Goal: Find specific page/section: Find specific page/section

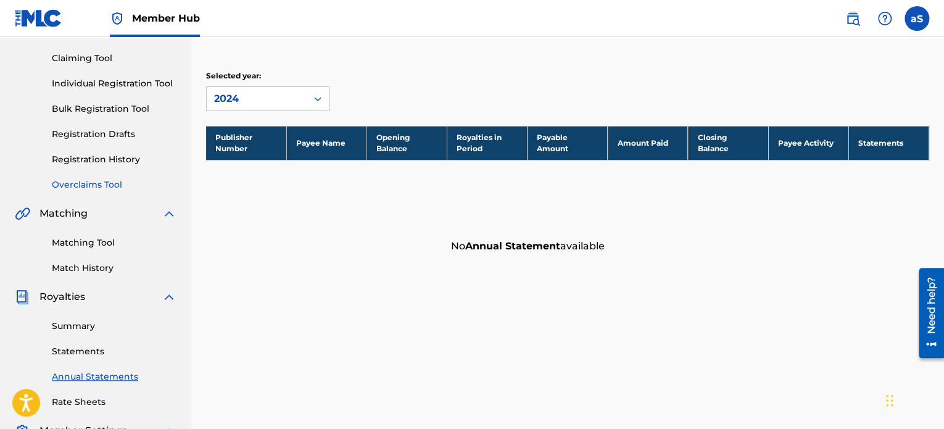
scroll to position [185, 0]
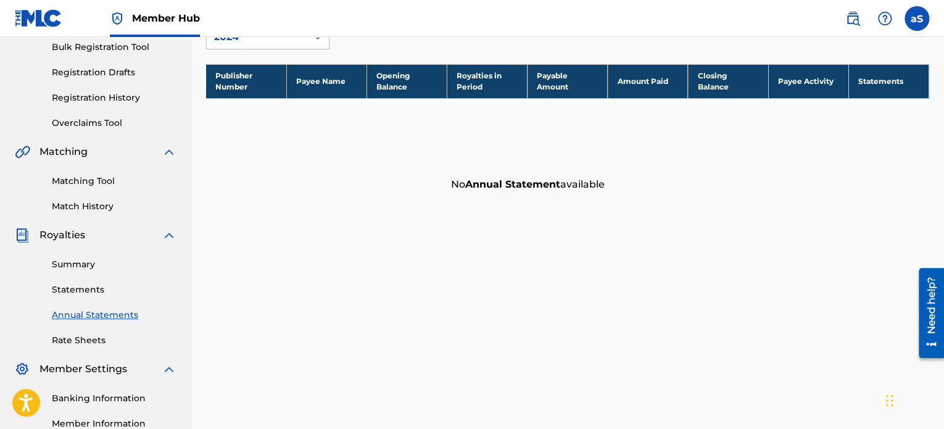
click at [81, 300] on div "Summary Statements Annual Statements Rate Sheets" at bounding box center [96, 294] width 162 height 104
click at [84, 291] on link "Statements" at bounding box center [114, 289] width 125 height 13
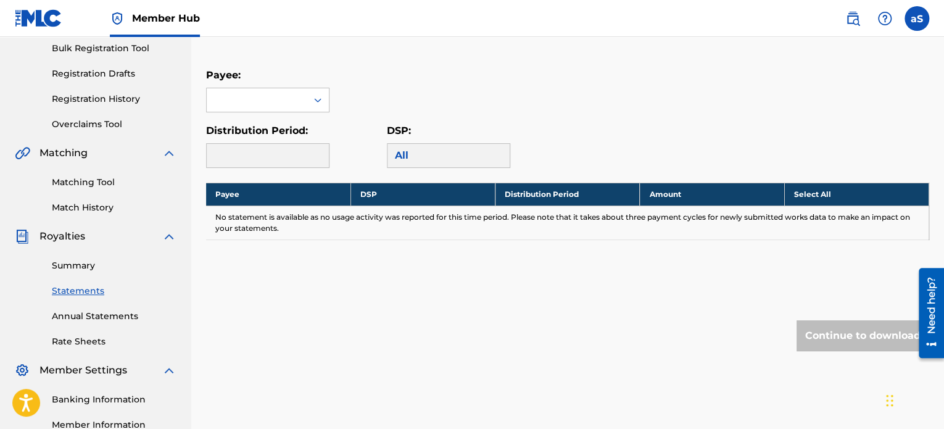
scroll to position [185, 0]
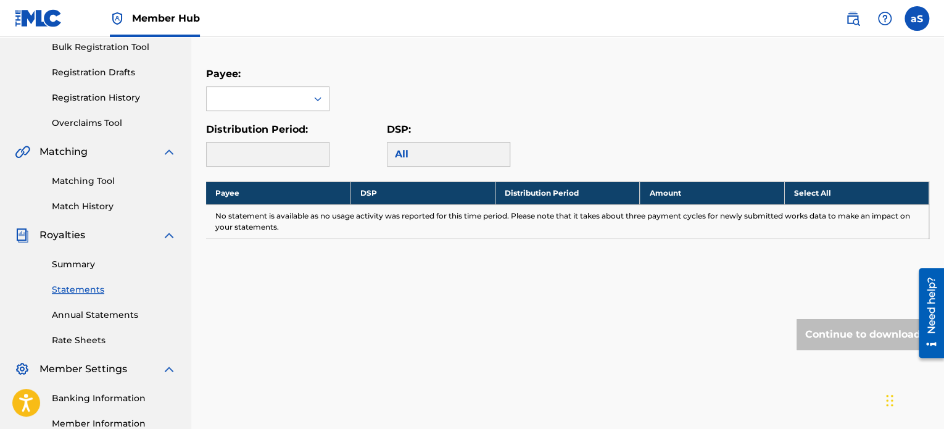
click at [104, 257] on div "Summary Statements Annual Statements Rate Sheets" at bounding box center [96, 294] width 162 height 104
click at [101, 270] on link "Summary" at bounding box center [114, 264] width 125 height 13
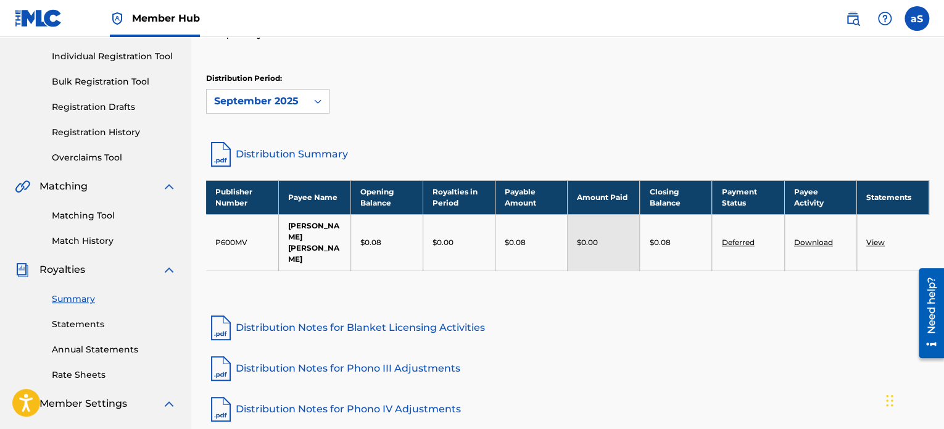
scroll to position [123, 0]
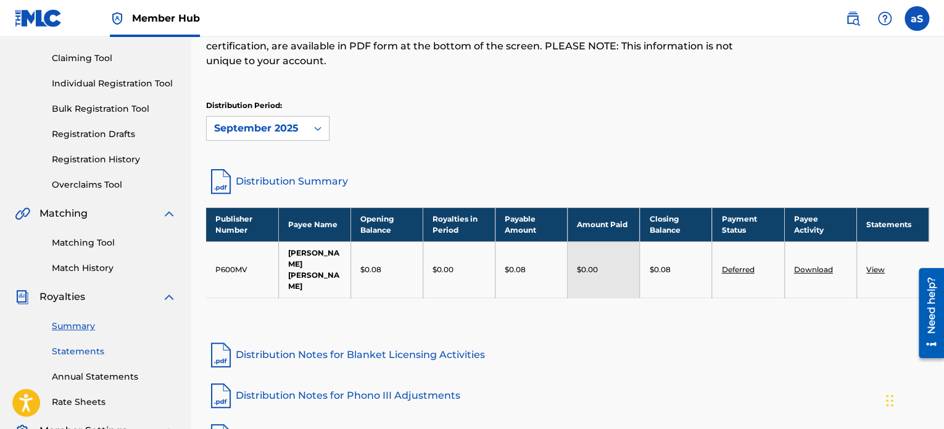
click at [84, 357] on link "Statements" at bounding box center [114, 351] width 125 height 13
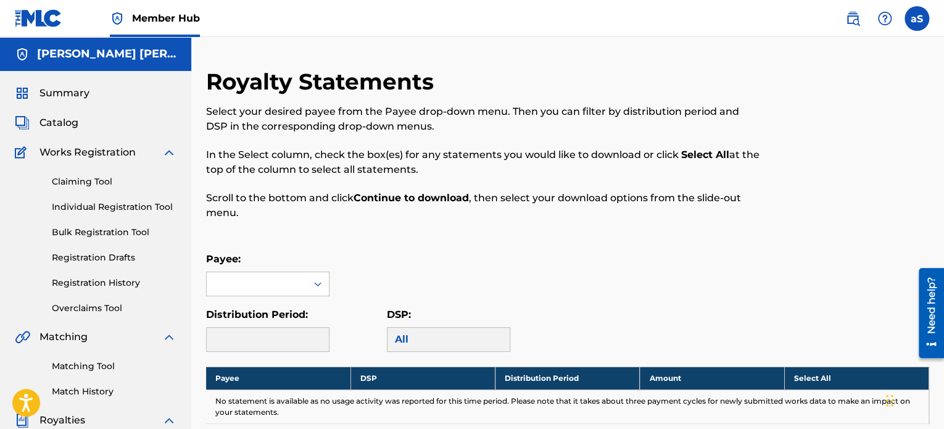
click at [90, 121] on div "Catalog" at bounding box center [96, 122] width 162 height 15
click at [79, 94] on span "Summary" at bounding box center [64, 93] width 50 height 15
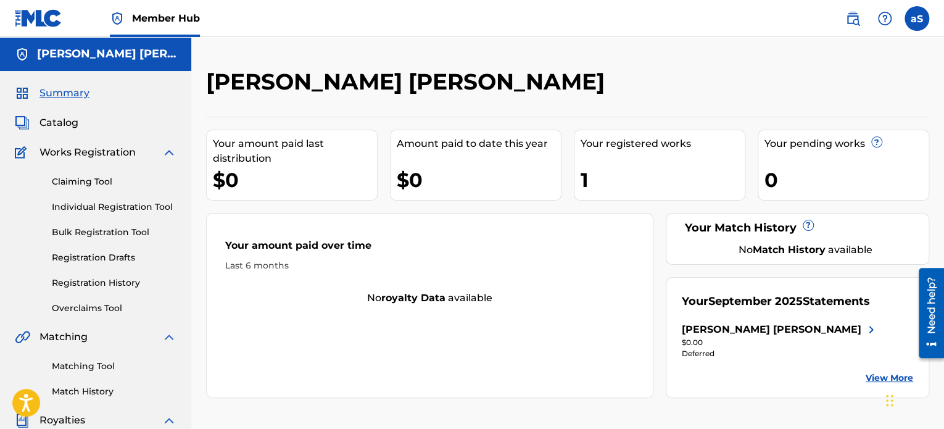
click at [673, 164] on div "Your registered works 1" at bounding box center [659, 165] width 171 height 71
click at [596, 198] on div "Your registered works 1" at bounding box center [659, 165] width 171 height 71
click at [589, 188] on div "1" at bounding box center [663, 180] width 164 height 28
click at [54, 128] on span "Catalog" at bounding box center [58, 122] width 39 height 15
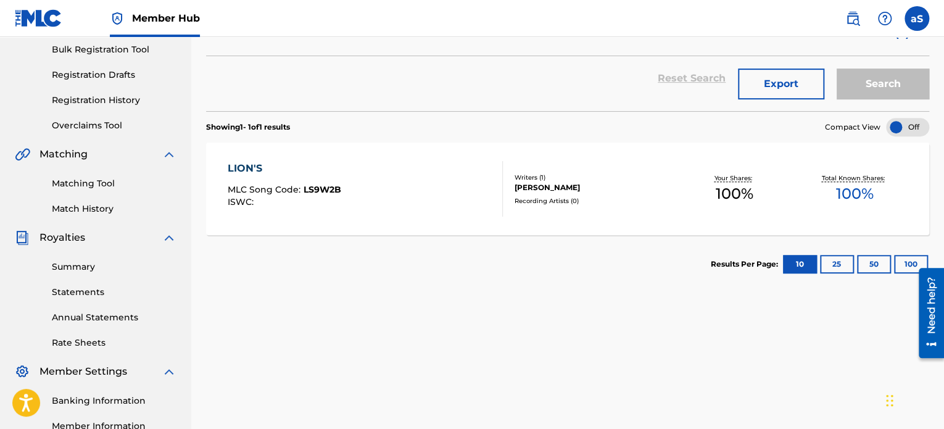
scroll to position [185, 0]
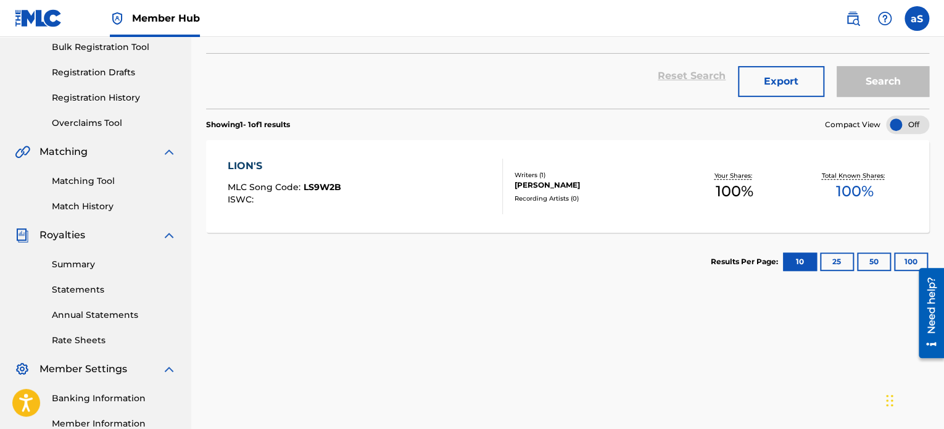
click at [535, 194] on div "Recording Artists ( 0 )" at bounding box center [594, 198] width 160 height 9
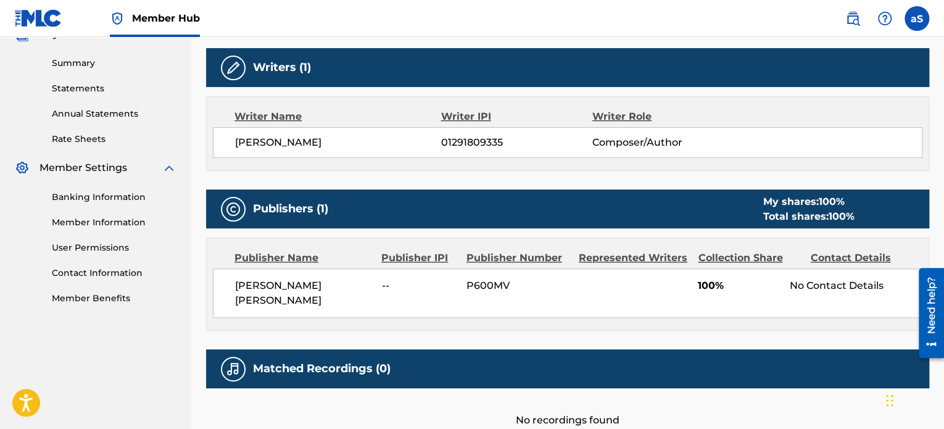
scroll to position [477, 0]
